Goal: Answer question/provide support: Share knowledge or assist other users

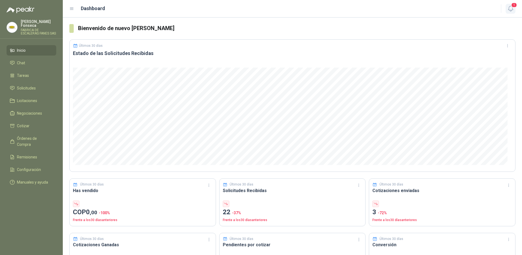
click at [513, 10] on icon "button" at bounding box center [511, 8] width 7 height 7
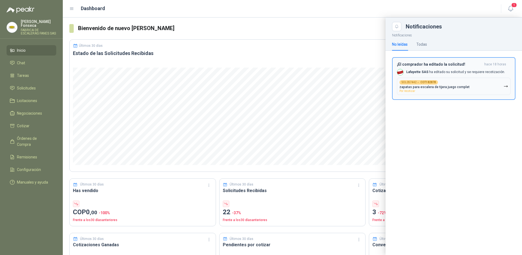
click at [443, 72] on p "Lafayette SAS ha editado su solicitud y se requiere recotización." at bounding box center [455, 72] width 99 height 5
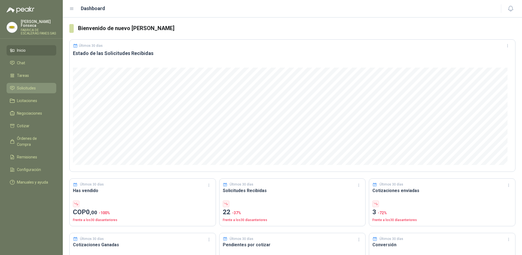
click at [26, 85] on span "Solicitudes" at bounding box center [26, 88] width 19 height 6
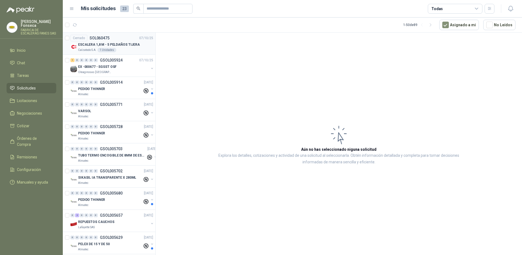
click at [129, 52] on div "Calzatodo S.A. 1 Unidades" at bounding box center [115, 50] width 75 height 4
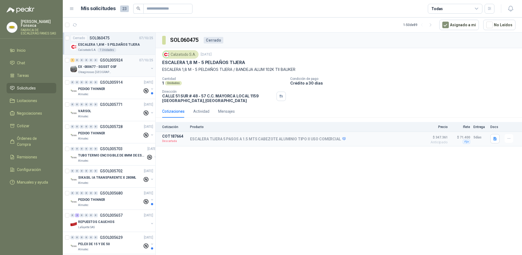
click at [121, 67] on div "EX -000677 - SGSST OSF" at bounding box center [113, 66] width 71 height 7
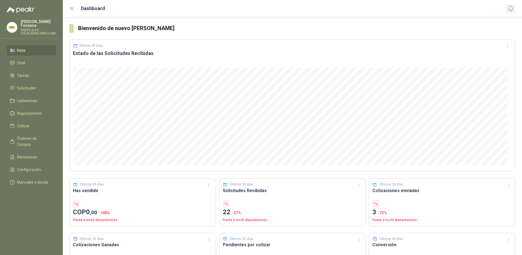
click at [508, 9] on icon "button" at bounding box center [511, 8] width 7 height 7
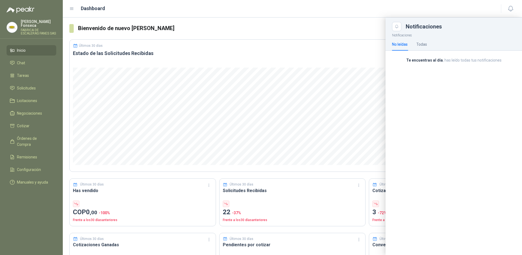
click at [403, 43] on div "No leídas" at bounding box center [400, 44] width 16 height 6
click at [419, 42] on div "Todas" at bounding box center [422, 44] width 11 height 6
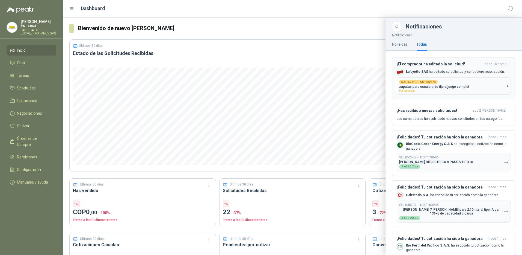
click at [426, 69] on p "Lafayette SAS ha editado su solicitud y se requiere recotización." at bounding box center [455, 71] width 99 height 5
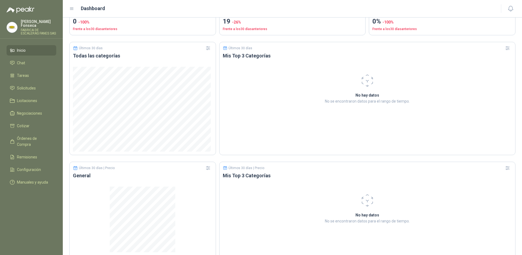
scroll to position [133, 0]
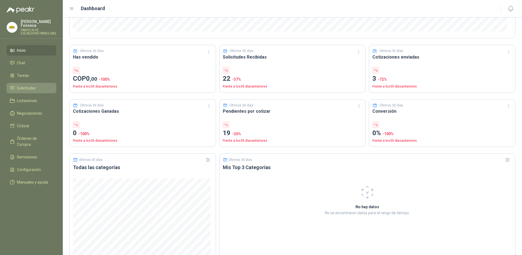
click at [25, 85] on span "Solicitudes" at bounding box center [26, 88] width 19 height 6
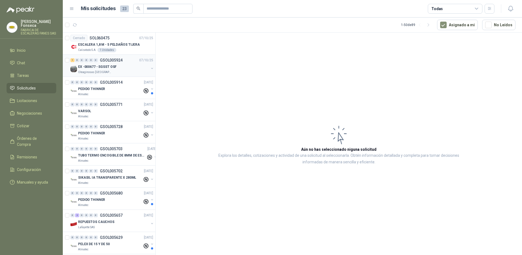
click at [122, 71] on div "Oleaginosas [GEOGRAPHIC_DATA][PERSON_NAME]" at bounding box center [113, 72] width 71 height 4
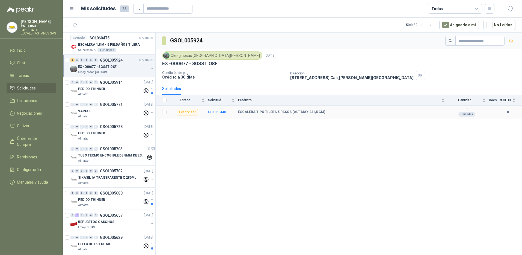
click at [255, 113] on b "ESCALERA TIPO TIJERA 5 PASOS (ALT MAX 231,5 CM)" at bounding box center [281, 112] width 87 height 4
click at [221, 113] on b "SOL060448" at bounding box center [217, 112] width 18 height 4
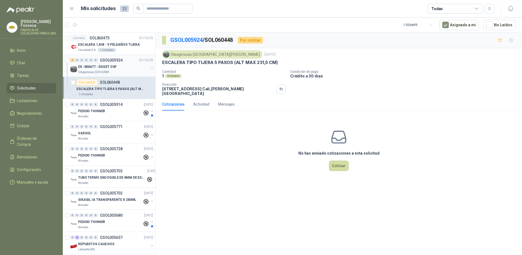
click at [127, 67] on div "EX -000677 - SGSST OSF" at bounding box center [113, 66] width 71 height 7
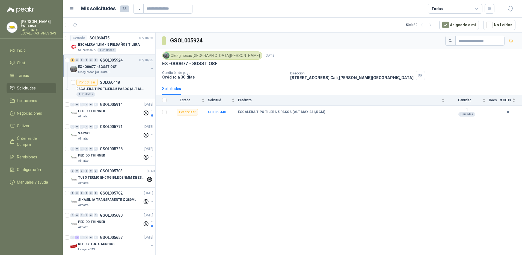
click at [127, 88] on p "ESCALERA TIPO TIJERA 5 PASOS (ALT MAX 231,5 CM)" at bounding box center [110, 88] width 68 height 5
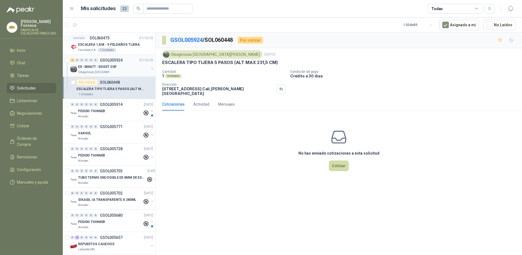
click at [127, 71] on div "Oleaginosas [GEOGRAPHIC_DATA][PERSON_NAME]" at bounding box center [113, 72] width 71 height 4
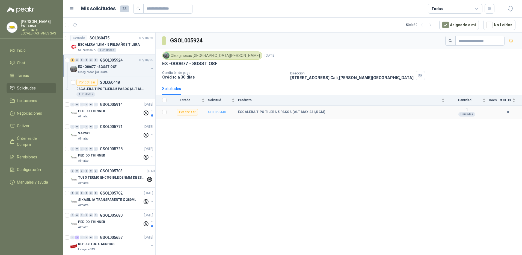
click at [214, 112] on b "SOL060448" at bounding box center [217, 112] width 18 height 4
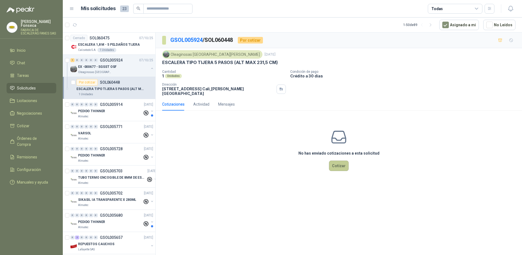
click at [338, 163] on button "Cotizar" at bounding box center [339, 165] width 20 height 10
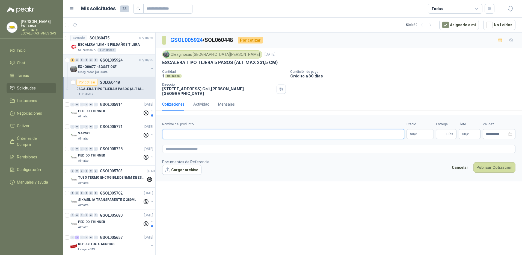
click at [226, 129] on input "Nombre del producto" at bounding box center [283, 134] width 242 height 10
type input "*"
click at [228, 132] on input "**********" at bounding box center [283, 134] width 242 height 10
click at [254, 131] on input "**********" at bounding box center [283, 134] width 242 height 10
drag, startPoint x: 314, startPoint y: 131, endPoint x: 162, endPoint y: 130, distance: 151.3
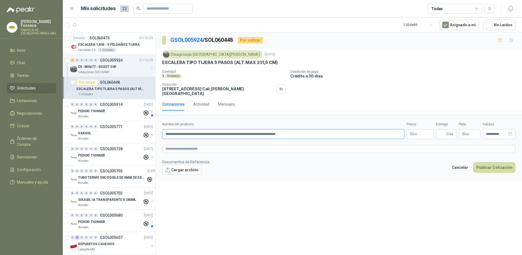
click at [162, 130] on input "**********" at bounding box center [283, 134] width 242 height 10
type input "**********"
click at [173, 147] on textarea at bounding box center [338, 149] width 353 height 8
paste textarea "**********"
type textarea "**********"
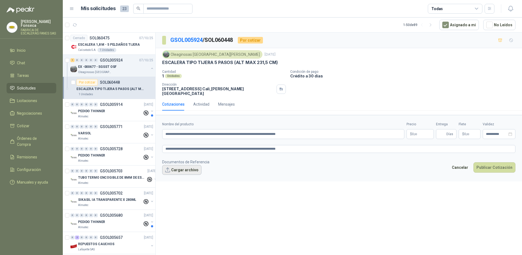
click at [177, 166] on button "Cargar archivo" at bounding box center [181, 170] width 39 height 10
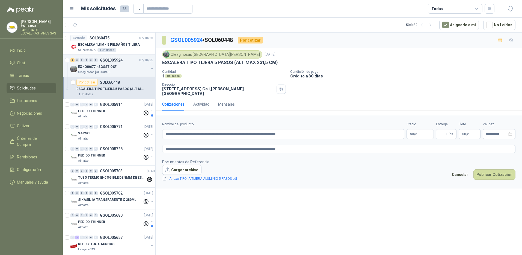
click at [420, 130] on body "Monica Fonseca FABRICA DE ESCALERAS FANES SAS Inicio Chat Tareas Solicitudes Li…" at bounding box center [261, 127] width 522 height 255
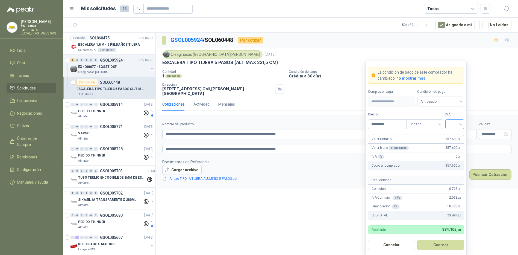
type input "*********"
click at [456, 123] on input "search" at bounding box center [455, 123] width 12 height 8
click at [457, 136] on div "19%" at bounding box center [455, 135] width 10 height 6
click at [440, 244] on button "Guardar" at bounding box center [440, 244] width 47 height 10
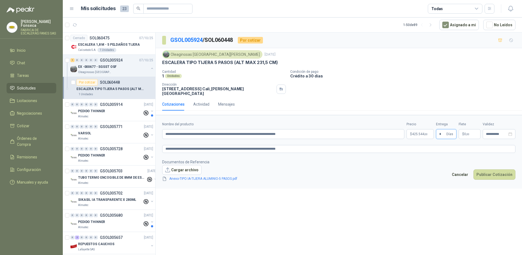
type input "*"
click at [467, 132] on span ",00" at bounding box center [467, 133] width 3 height 3
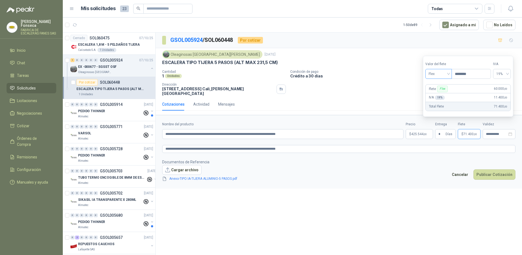
click at [449, 73] on span "Flex" at bounding box center [439, 74] width 20 height 8
type input "********"
click at [438, 104] on div "Fijo" at bounding box center [439, 103] width 19 height 6
click at [486, 169] on button "Publicar Cotización" at bounding box center [495, 174] width 42 height 10
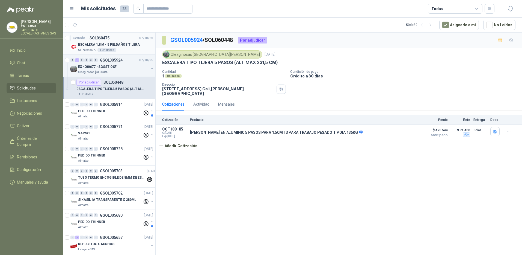
click at [120, 47] on p "ESCALERA 1,8 M - 5 PELDAÑOS TIJERA" at bounding box center [109, 44] width 62 height 5
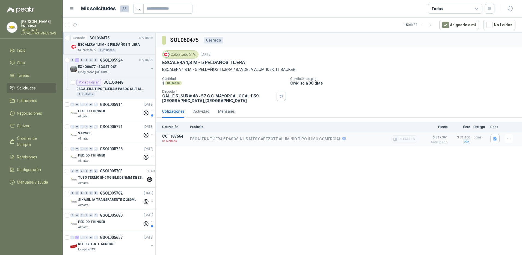
click at [211, 138] on p "ESCALERA TIJERA 5 PASOS A 1.5 MTS CABEZOTE ALUMINIO TIPO II USO COMERCIAL" at bounding box center [268, 139] width 156 height 5
